Goal: Complete application form: Complete application form

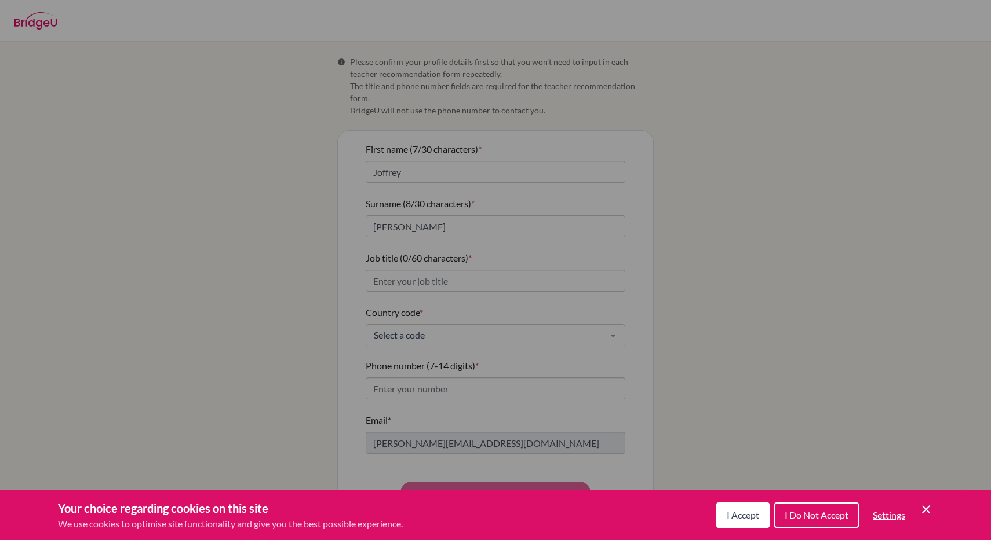
click at [708, 166] on div "Cookie Preferences" at bounding box center [495, 270] width 991 height 540
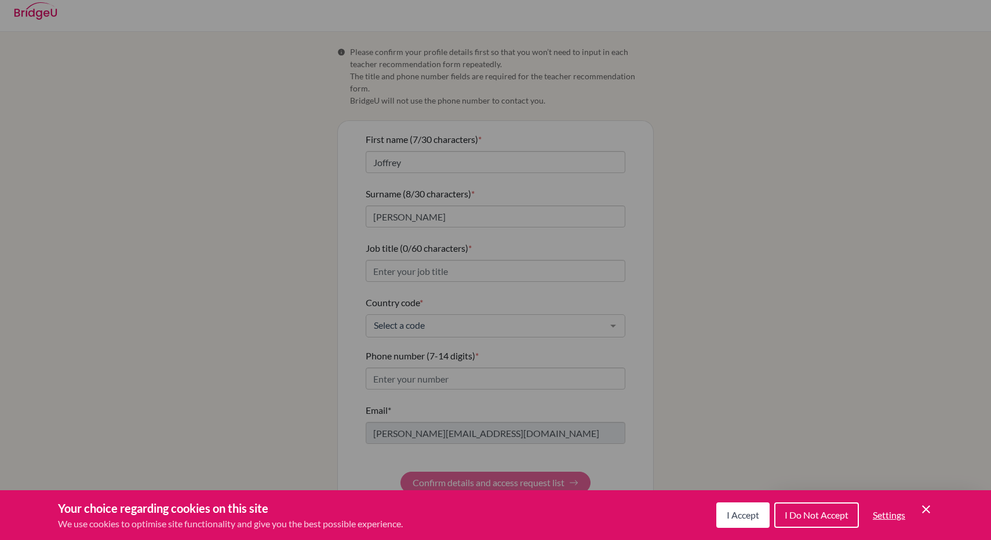
click at [413, 255] on div "Cookie Preferences" at bounding box center [495, 270] width 991 height 540
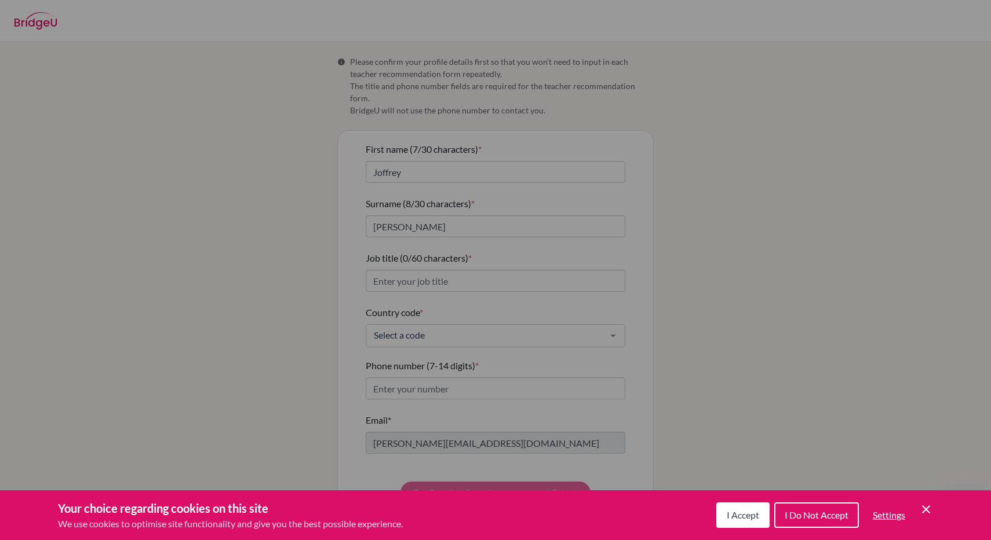
click at [806, 520] on span "I Do Not Accept" at bounding box center [816, 515] width 64 height 11
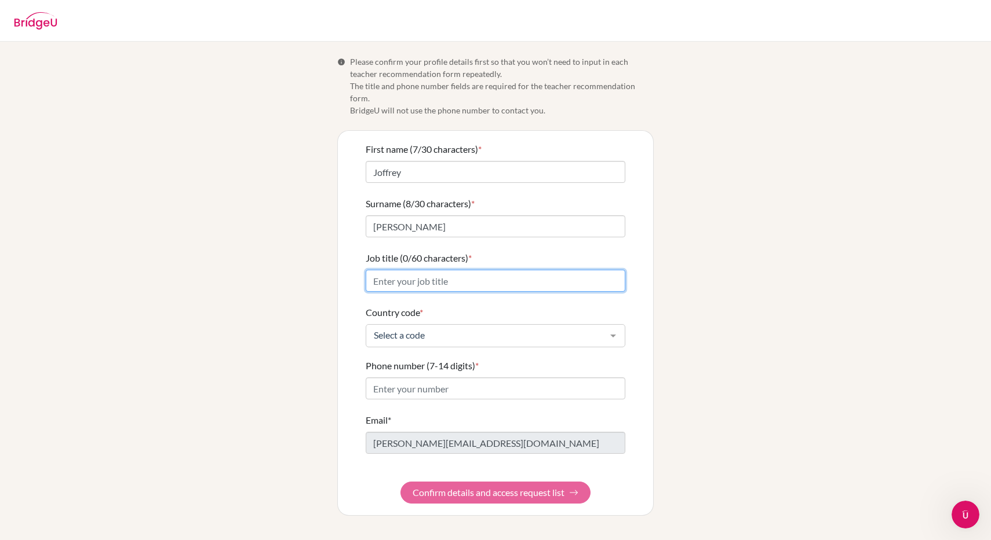
click at [414, 272] on input "Job title (0/60 characters) *" at bounding box center [496, 281] width 260 height 22
type input "World Language teacher"
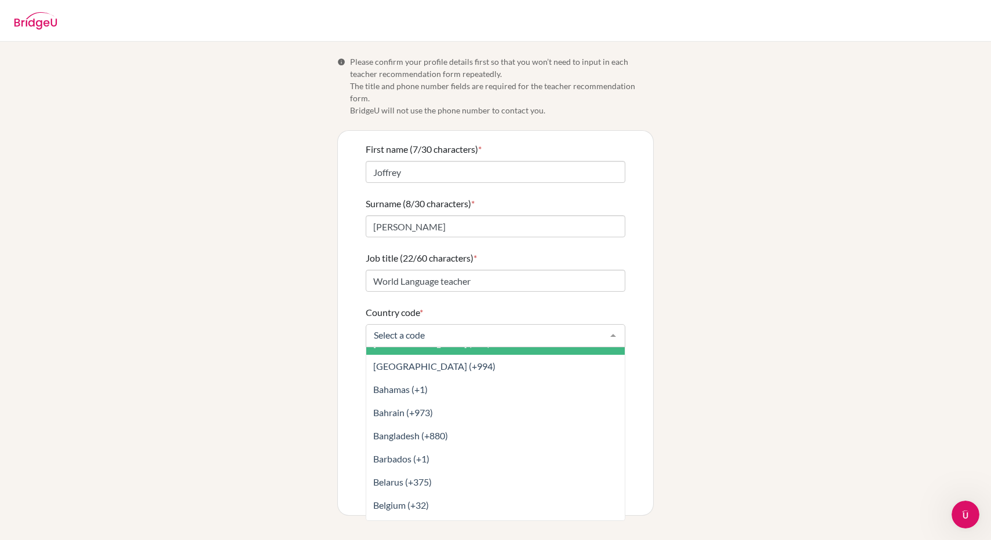
scroll to position [358, 0]
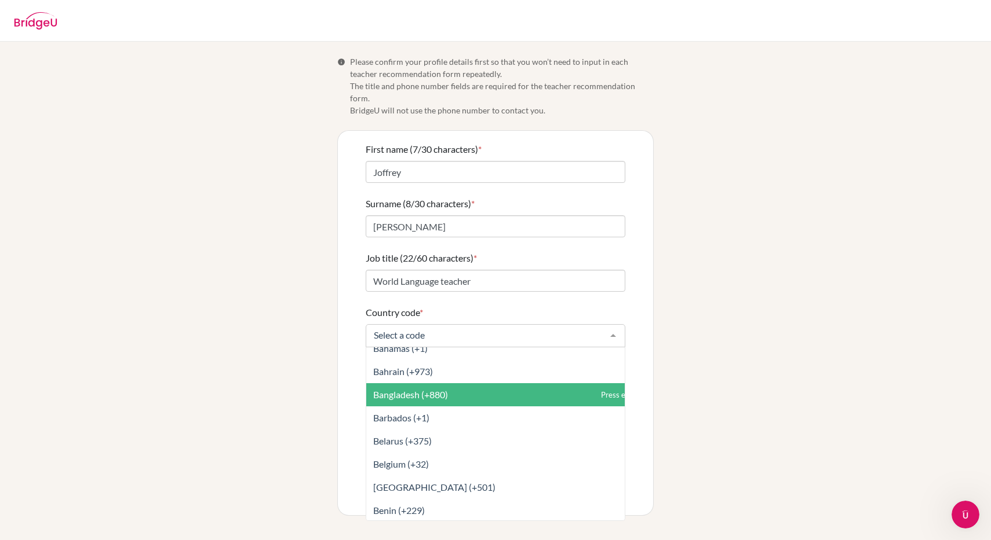
click at [424, 389] on span "Bangladesh (+880)" at bounding box center [410, 394] width 75 height 11
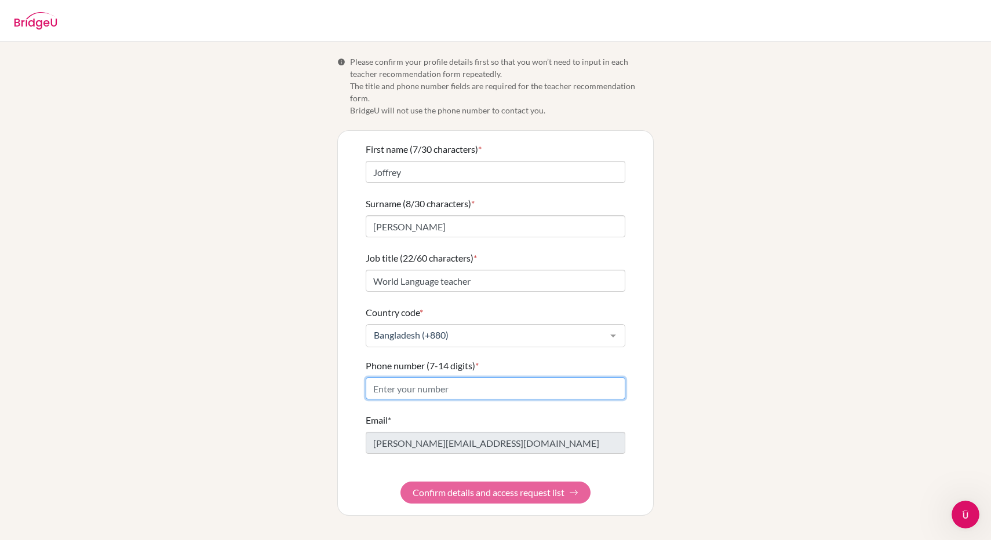
click at [436, 384] on input "Phone number (7-14 digits) *" at bounding box center [496, 389] width 260 height 22
click at [379, 378] on input "01713396748" at bounding box center [496, 389] width 260 height 22
type input "1713396748"
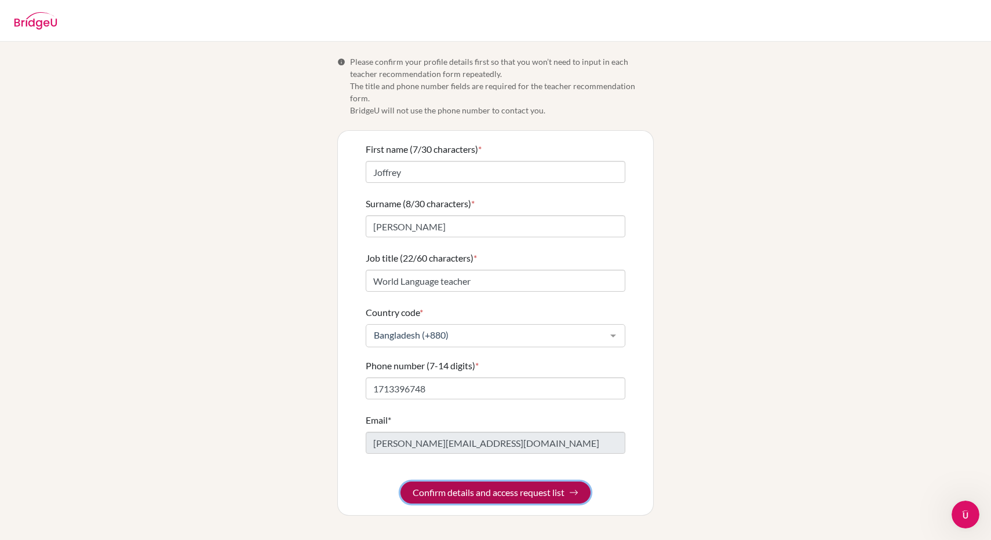
click at [508, 482] on button "Confirm details and access request list" at bounding box center [495, 493] width 190 height 22
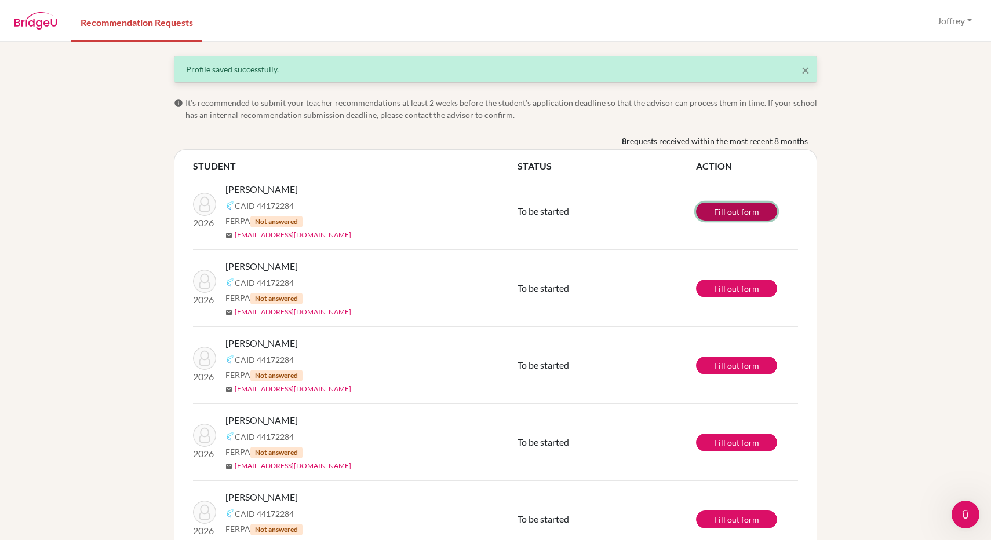
click at [731, 211] on link "Fill out form" at bounding box center [736, 212] width 81 height 18
